Goal: Task Accomplishment & Management: Manage account settings

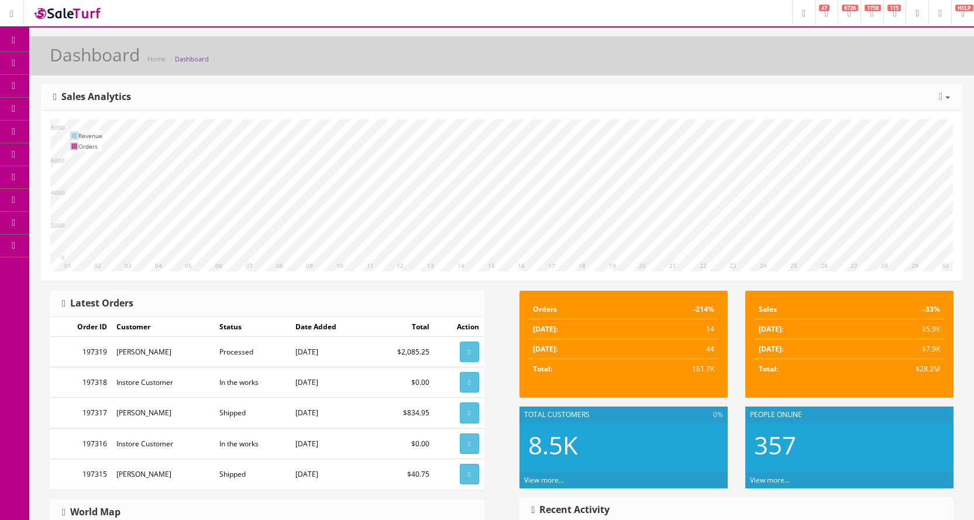
click at [946, 93] on link at bounding box center [944, 97] width 11 height 10
click at [893, 132] on link "Week" at bounding box center [908, 134] width 105 height 13
click at [944, 98] on link at bounding box center [944, 97] width 11 height 10
click at [887, 147] on link "Month" at bounding box center [908, 148] width 105 height 13
click at [939, 101] on icon at bounding box center [941, 96] width 4 height 9
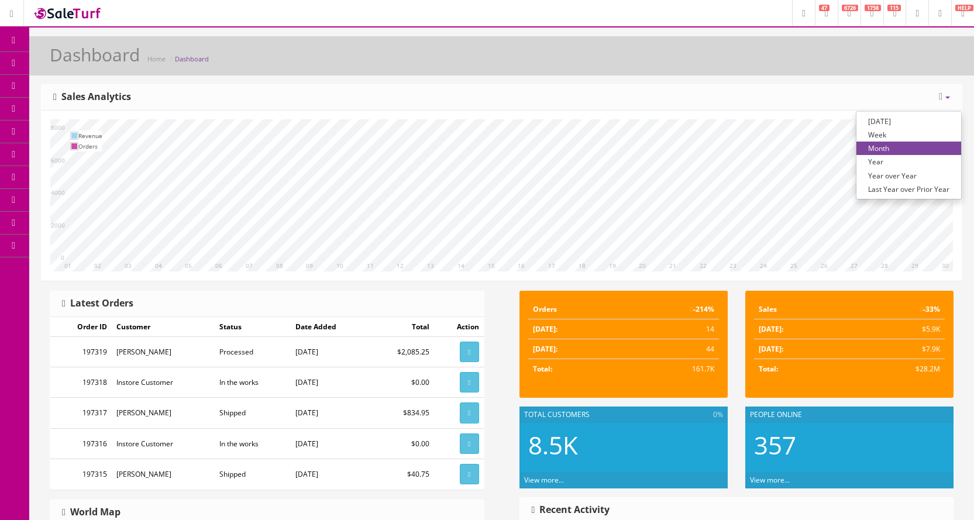
click at [885, 121] on link "Today" at bounding box center [908, 121] width 105 height 13
click at [80, 60] on span "Products" at bounding box center [84, 63] width 29 height 10
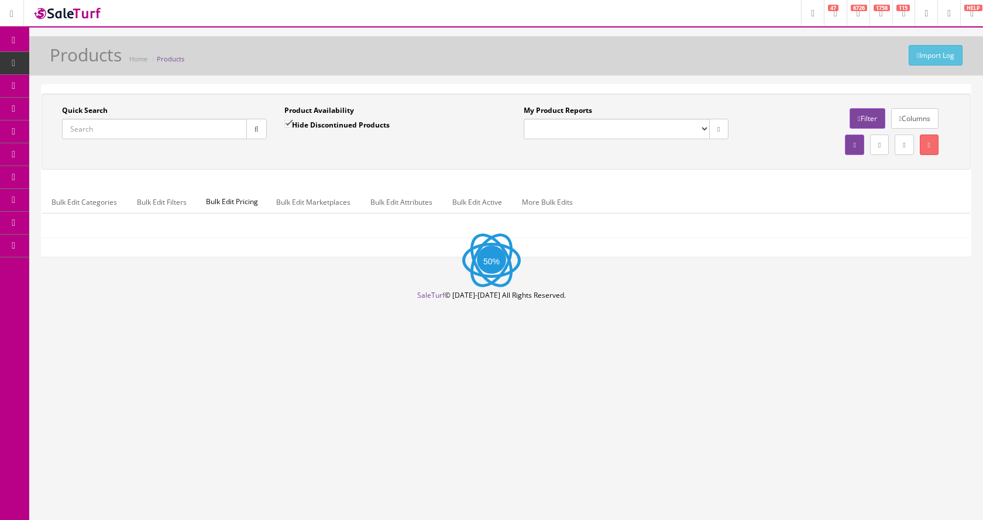
click at [149, 130] on input "Quick Search" at bounding box center [154, 129] width 185 height 20
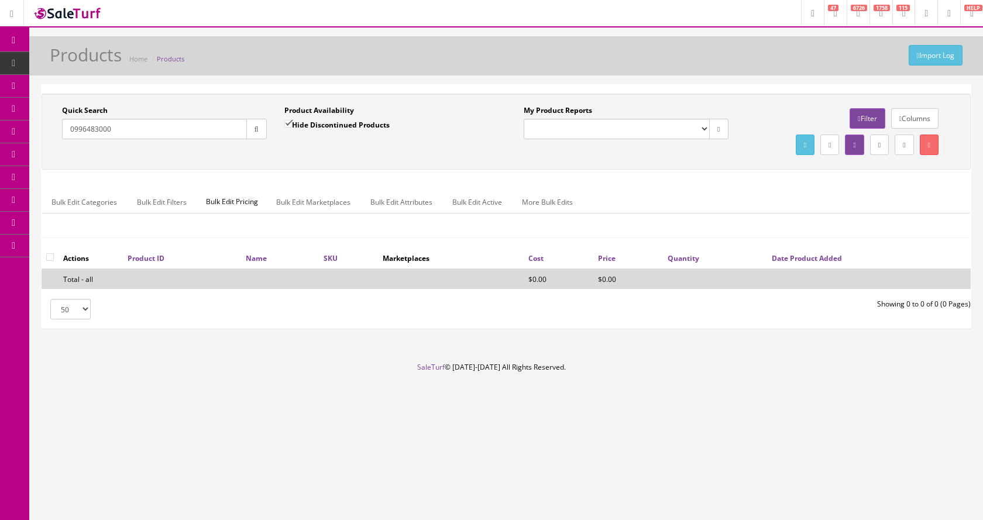
type input "0996483000"
click at [285, 125] on input "Hide Discontinued Products" at bounding box center [288, 124] width 8 height 8
checkbox input "false"
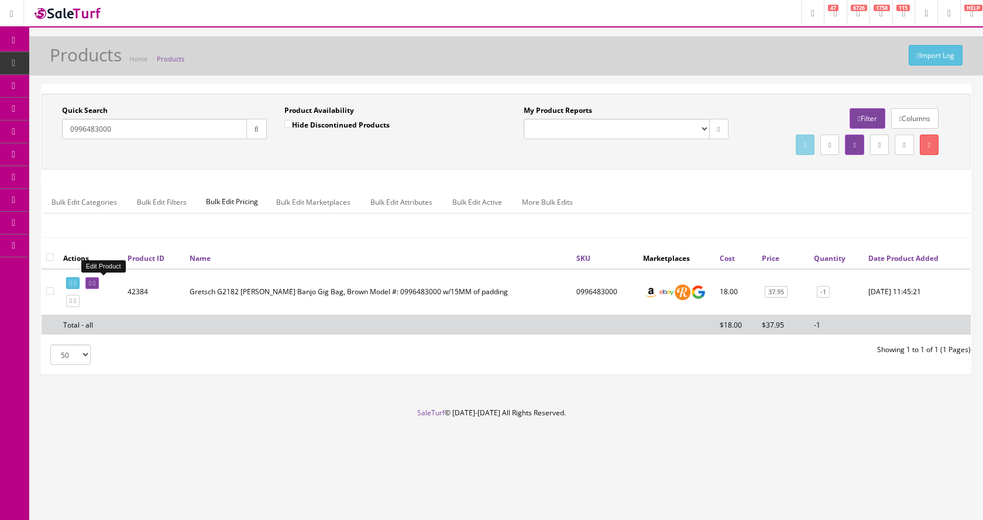
click at [95, 284] on icon at bounding box center [94, 283] width 2 height 6
click at [256, 132] on icon "button" at bounding box center [256, 129] width 4 height 7
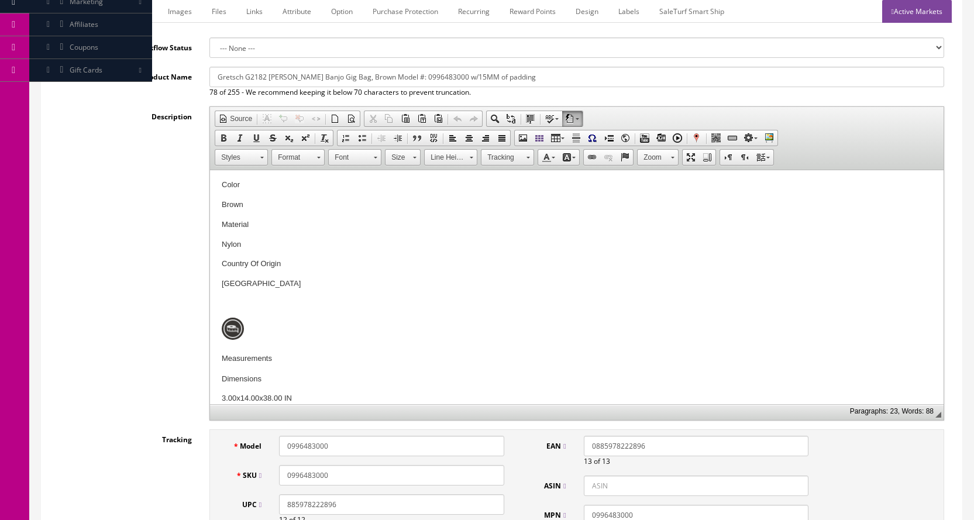
scroll to position [117, 0]
